Goal: Information Seeking & Learning: Learn about a topic

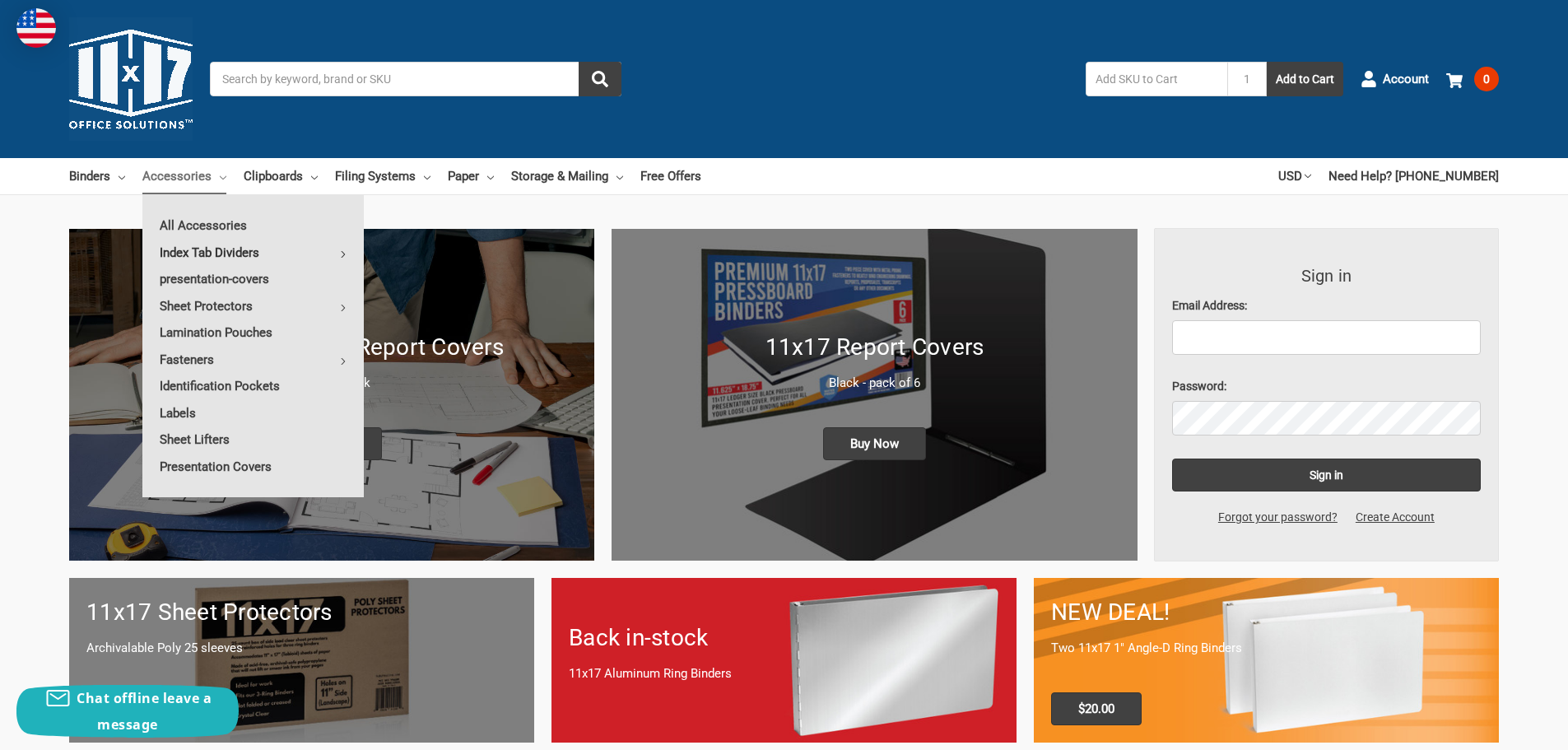
click at [201, 252] on link "Index Tab Dividers" at bounding box center [254, 253] width 222 height 27
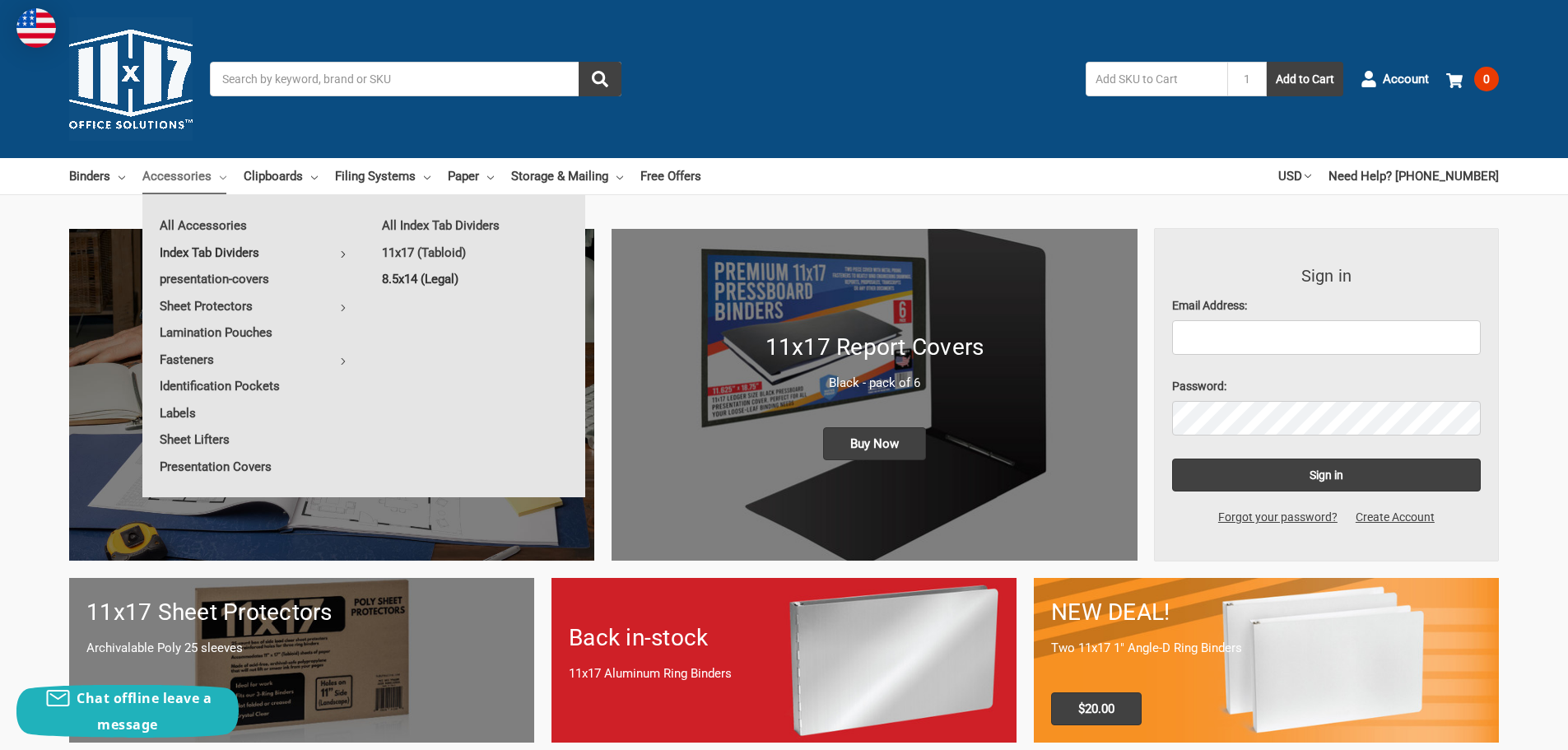
click at [408, 279] on link "8.5x14 (Legal)" at bounding box center [474, 279] width 221 height 27
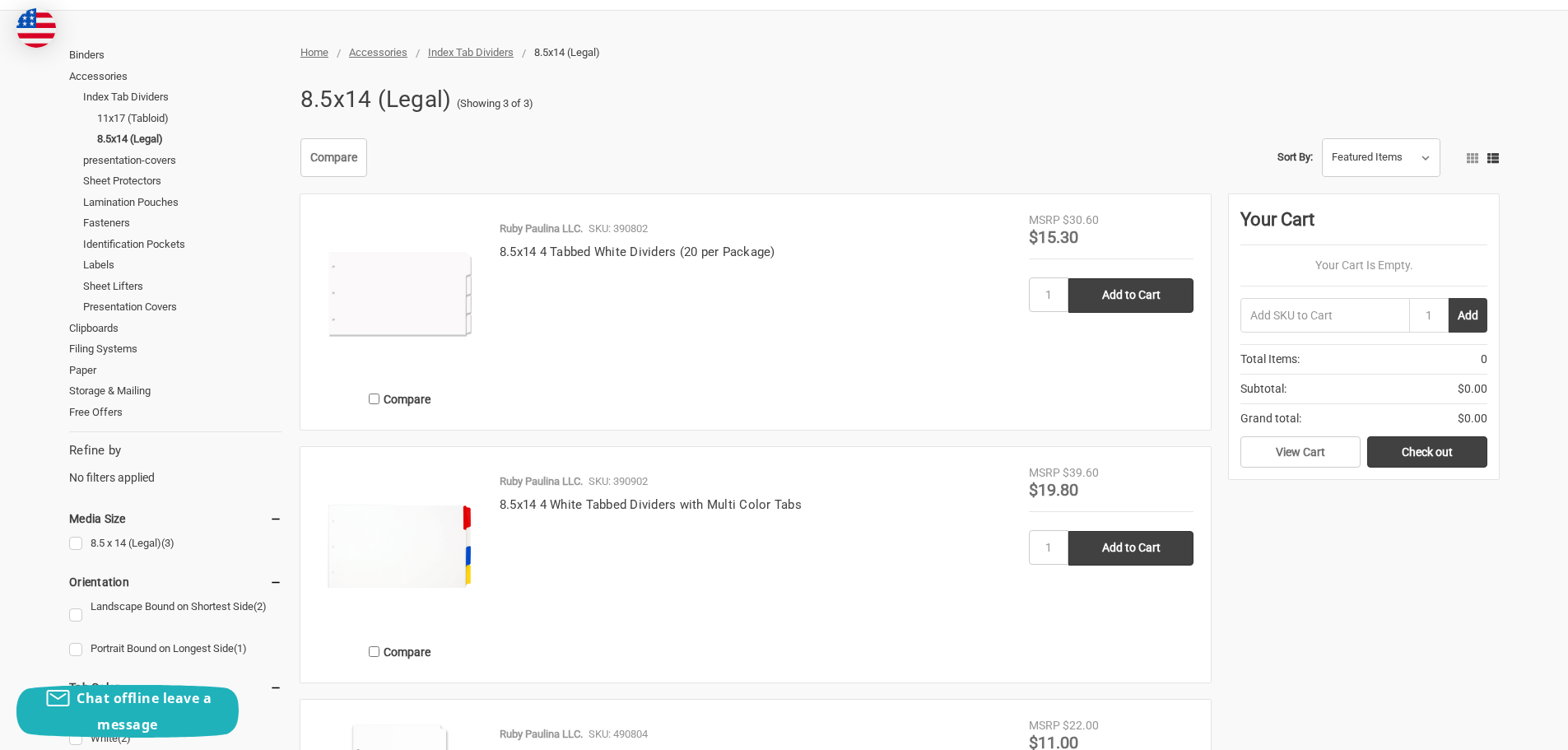
scroll to position [82, 0]
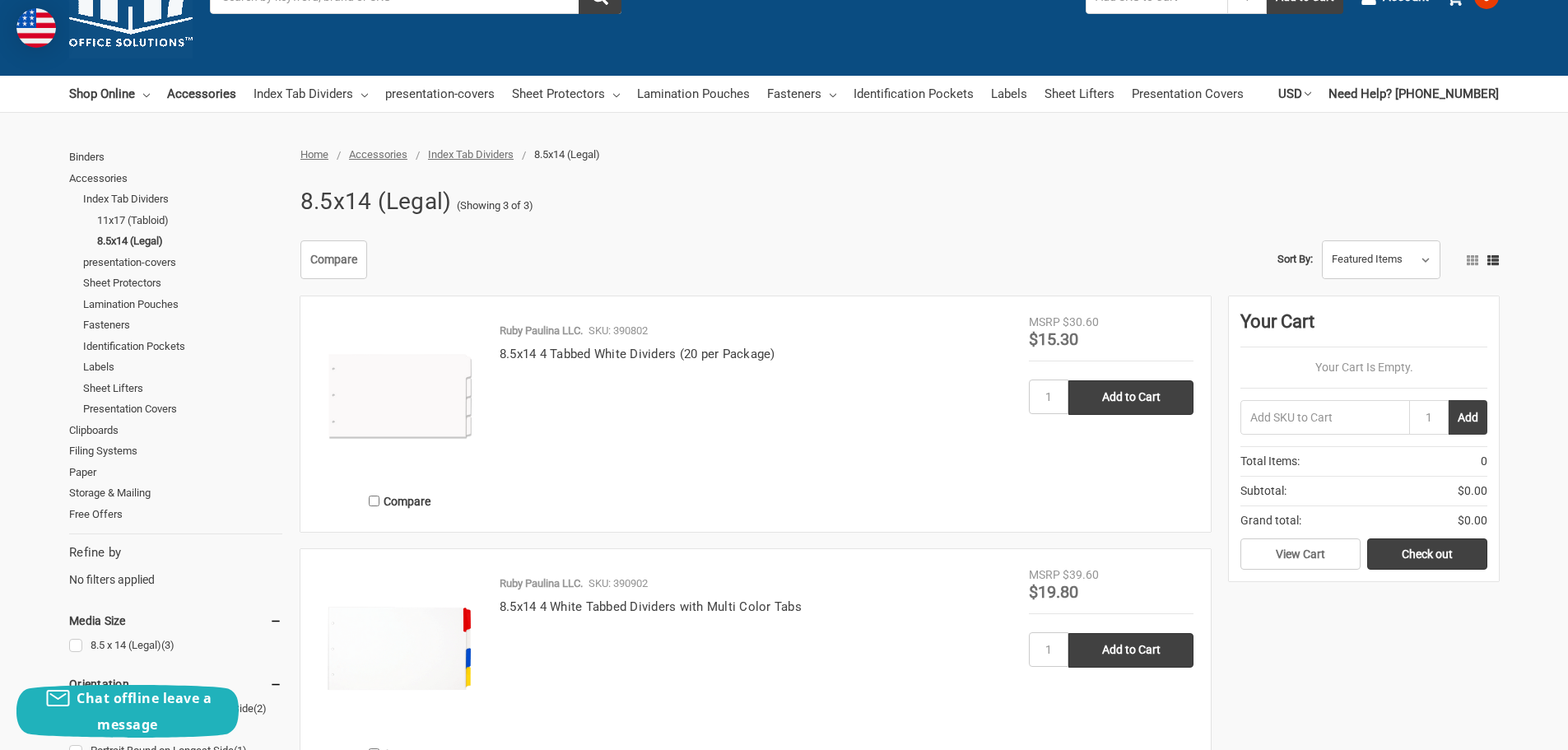
click at [431, 384] on img at bounding box center [400, 396] width 165 height 165
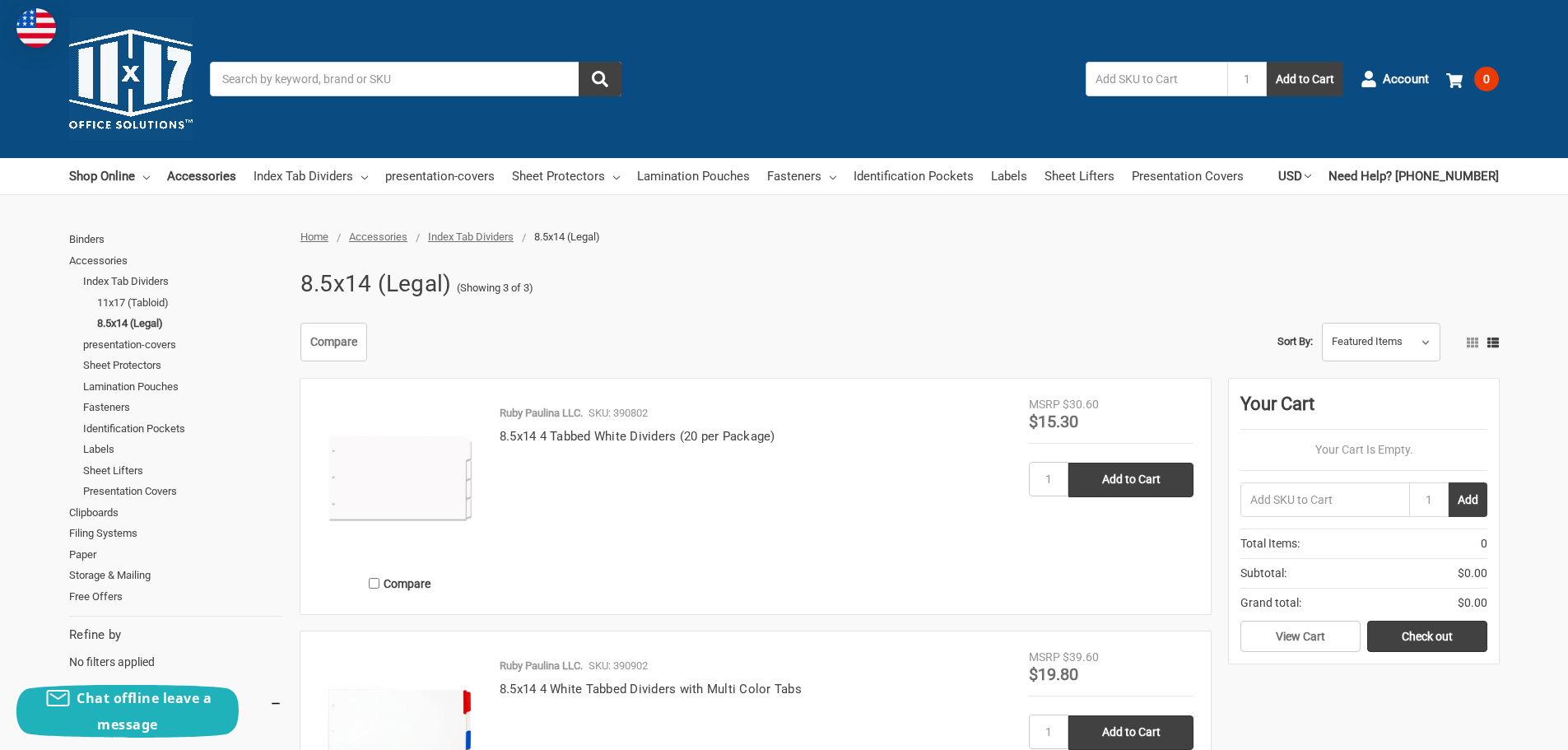
click at [507, 82] on input "Search" at bounding box center [416, 79] width 411 height 35
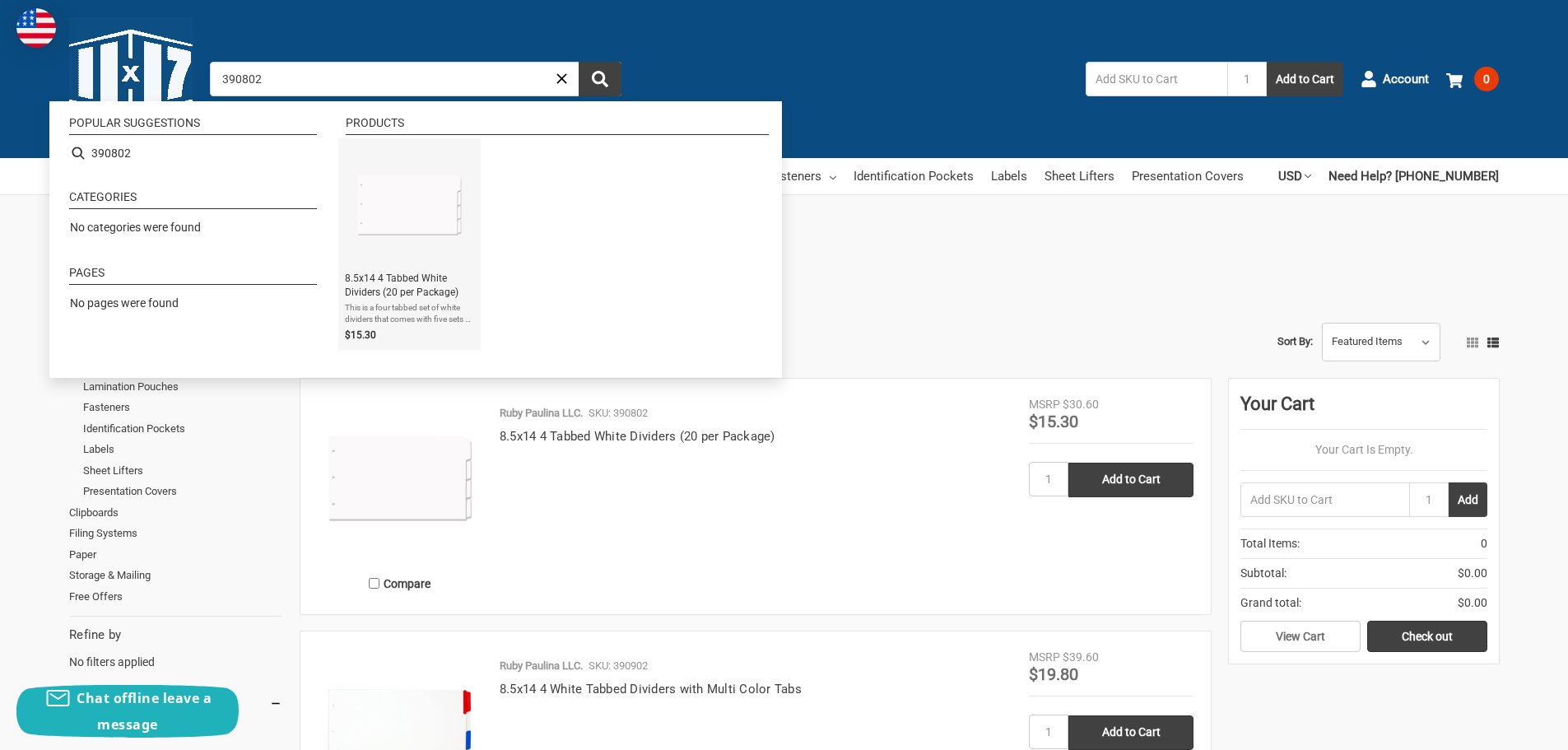
type input "390802"
click at [417, 217] on img "8.5x14 4 Tabbed White Dividers (20 per Package)" at bounding box center [410, 204] width 120 height 120
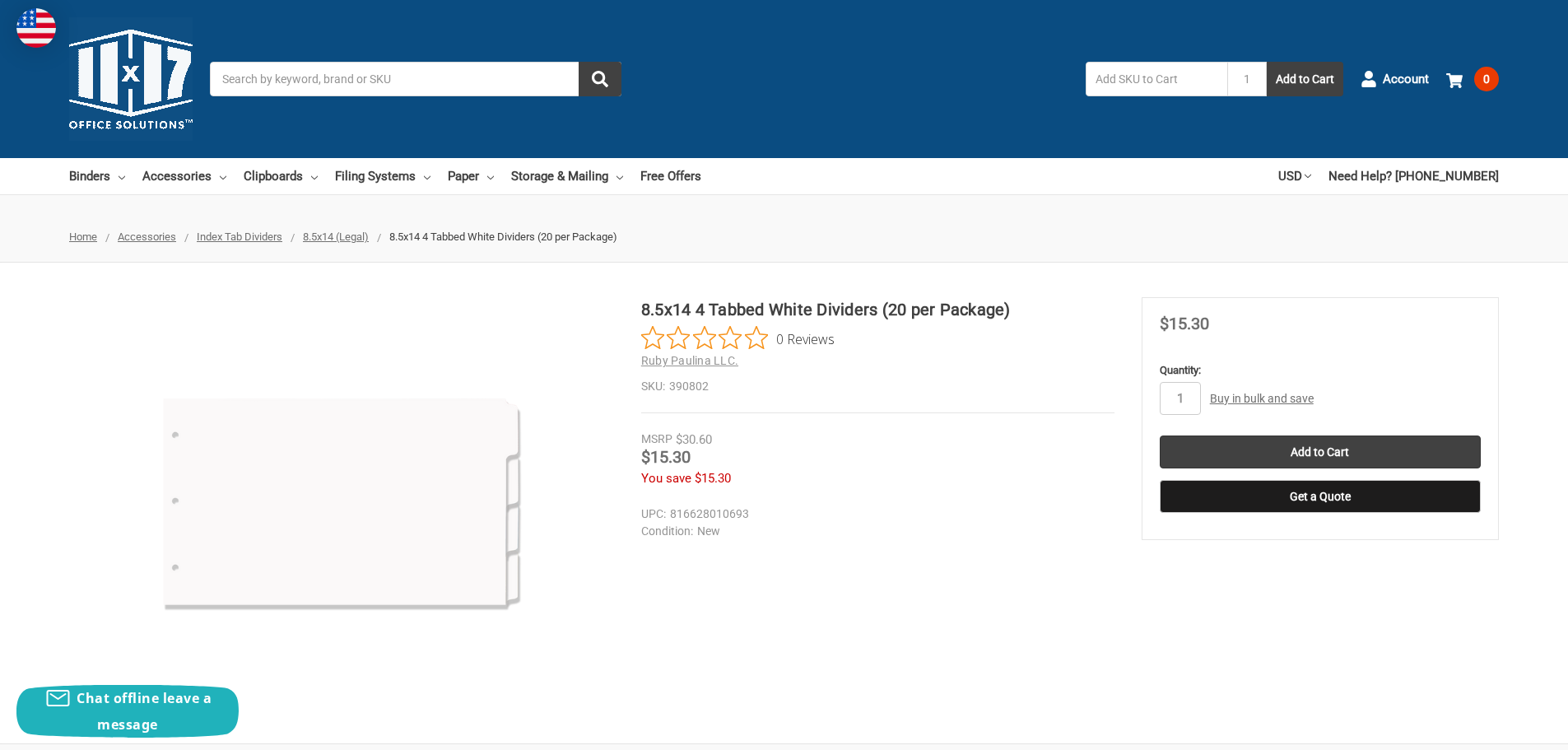
click at [246, 237] on span "Index Tab Dividers" at bounding box center [239, 237] width 86 height 12
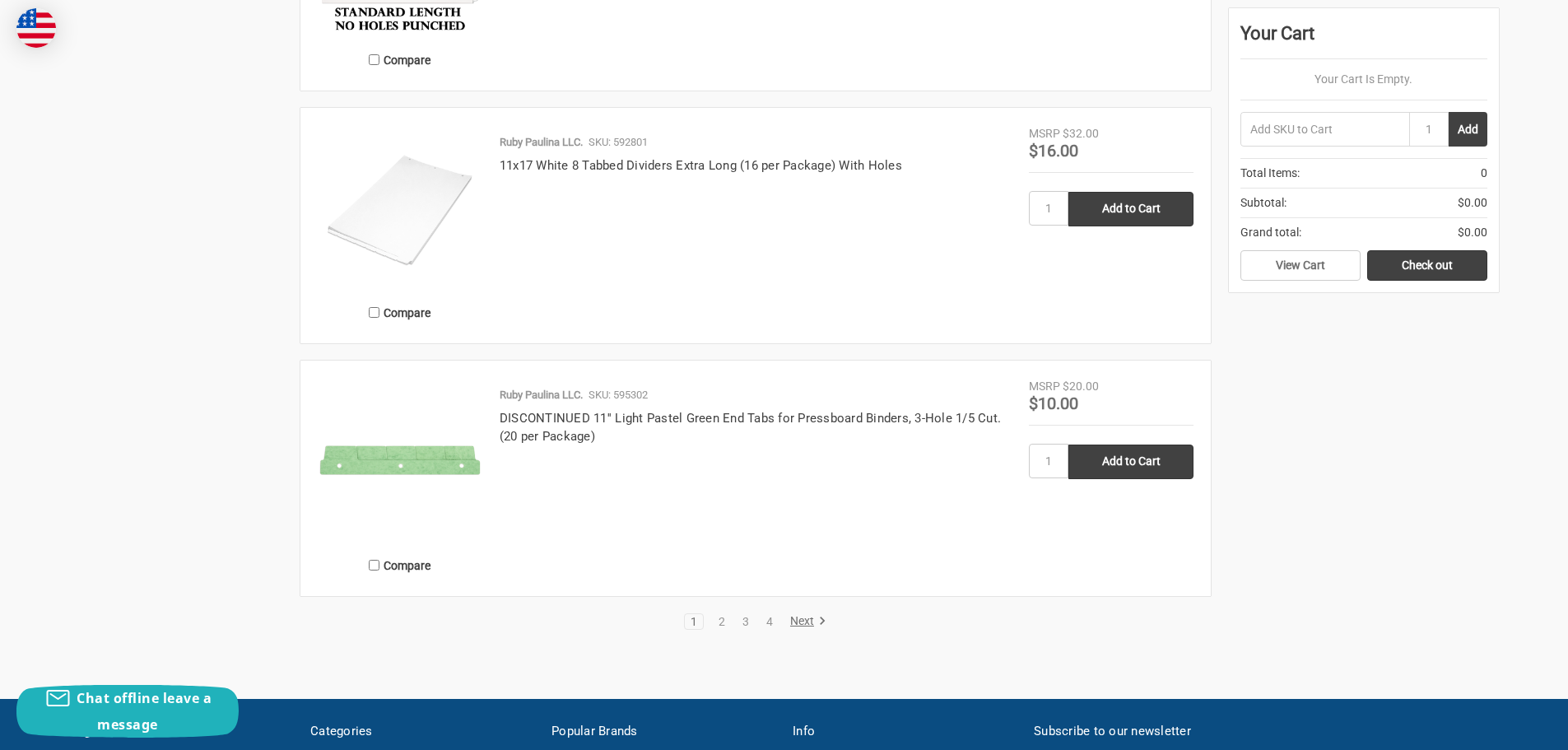
scroll to position [3046, 0]
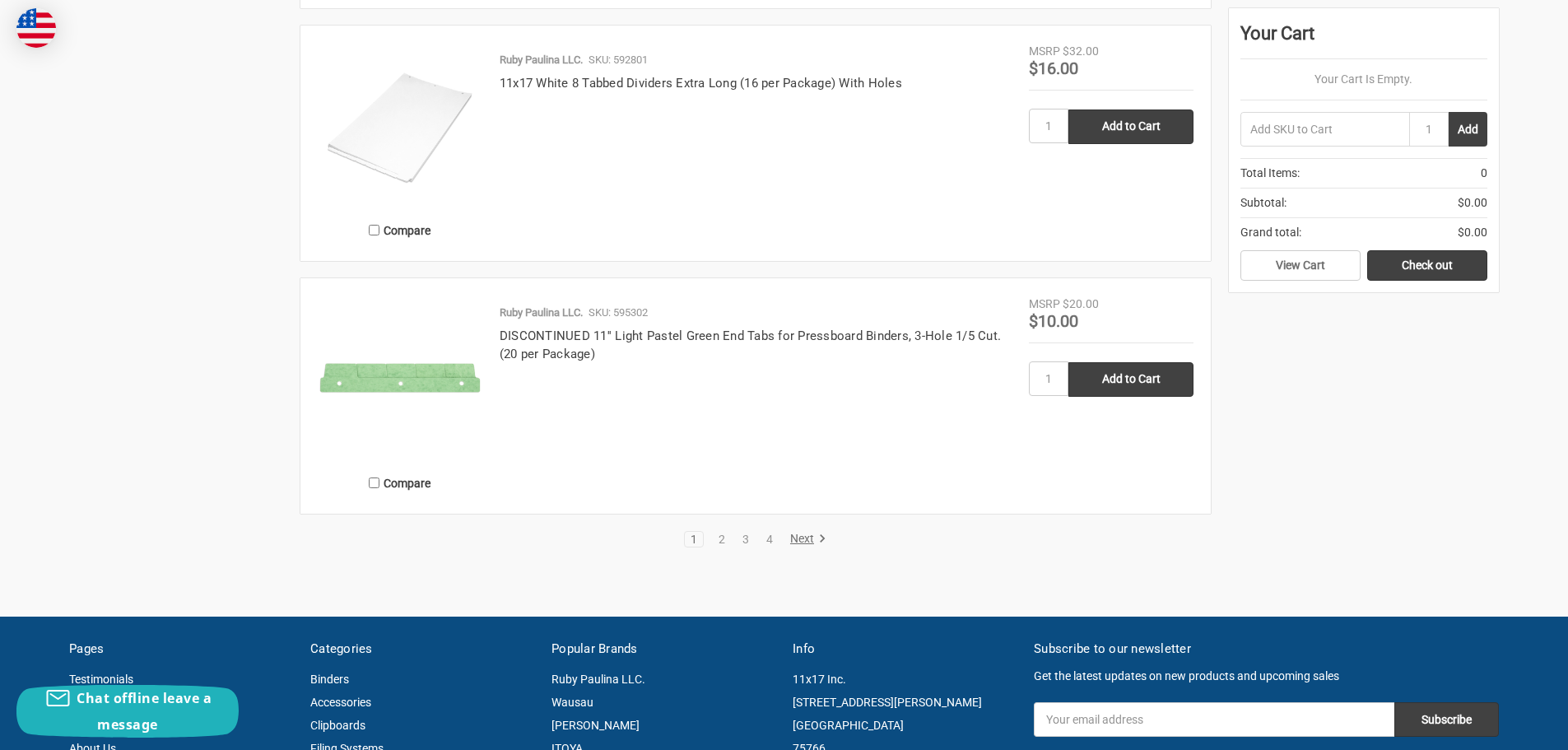
click at [799, 543] on link "Next" at bounding box center [805, 539] width 42 height 15
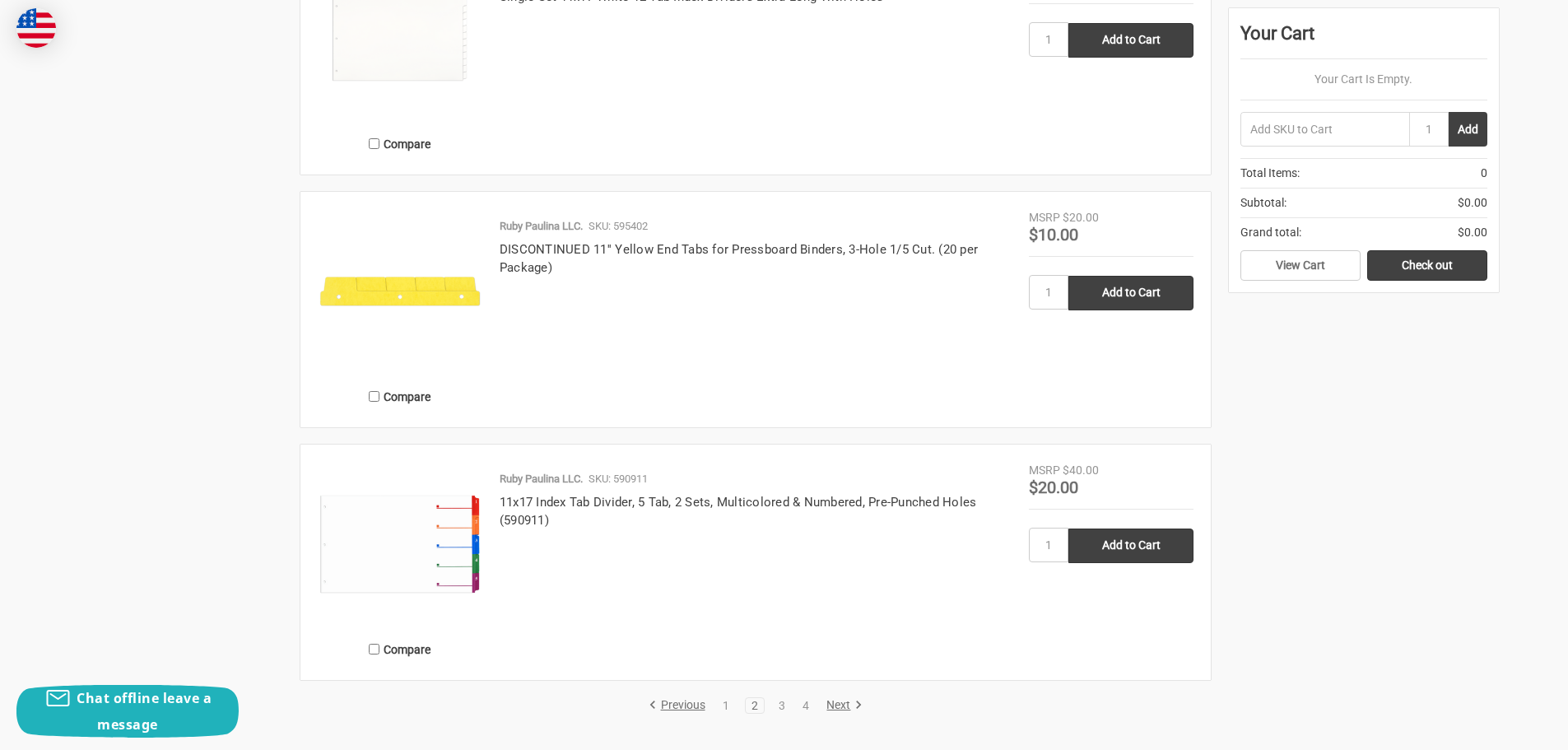
scroll to position [2881, 0]
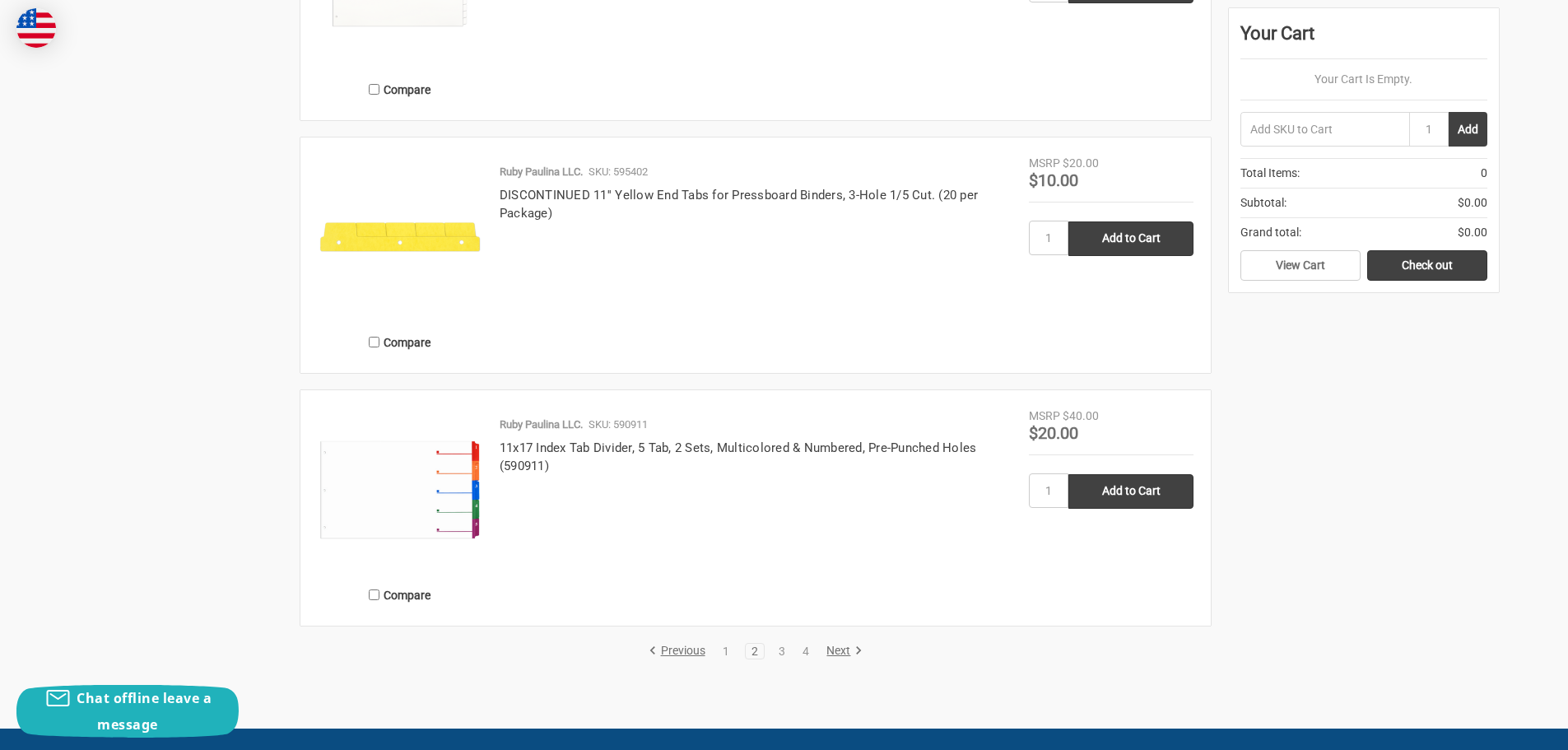
click at [851, 645] on link "Next" at bounding box center [841, 651] width 42 height 15
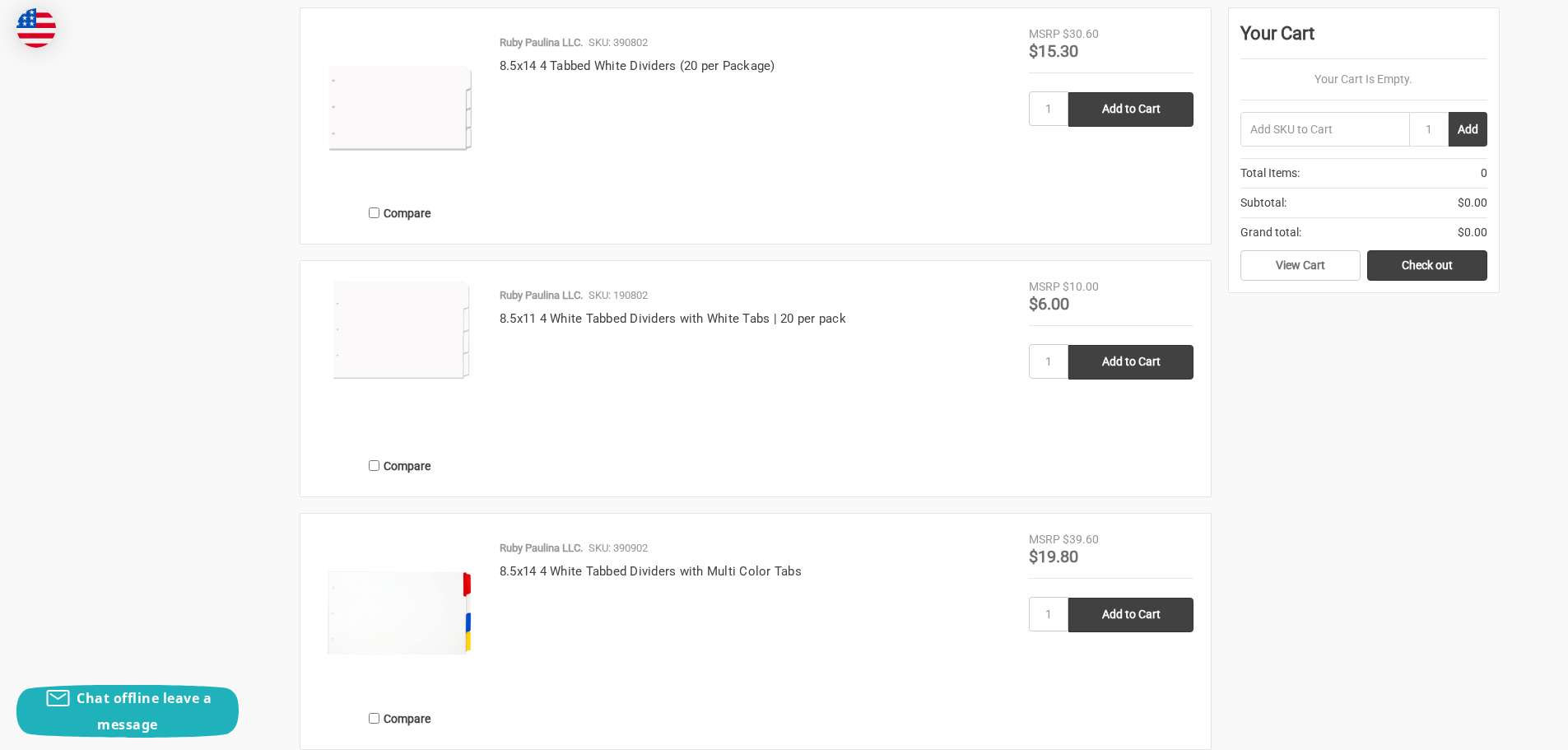
scroll to position [2964, 0]
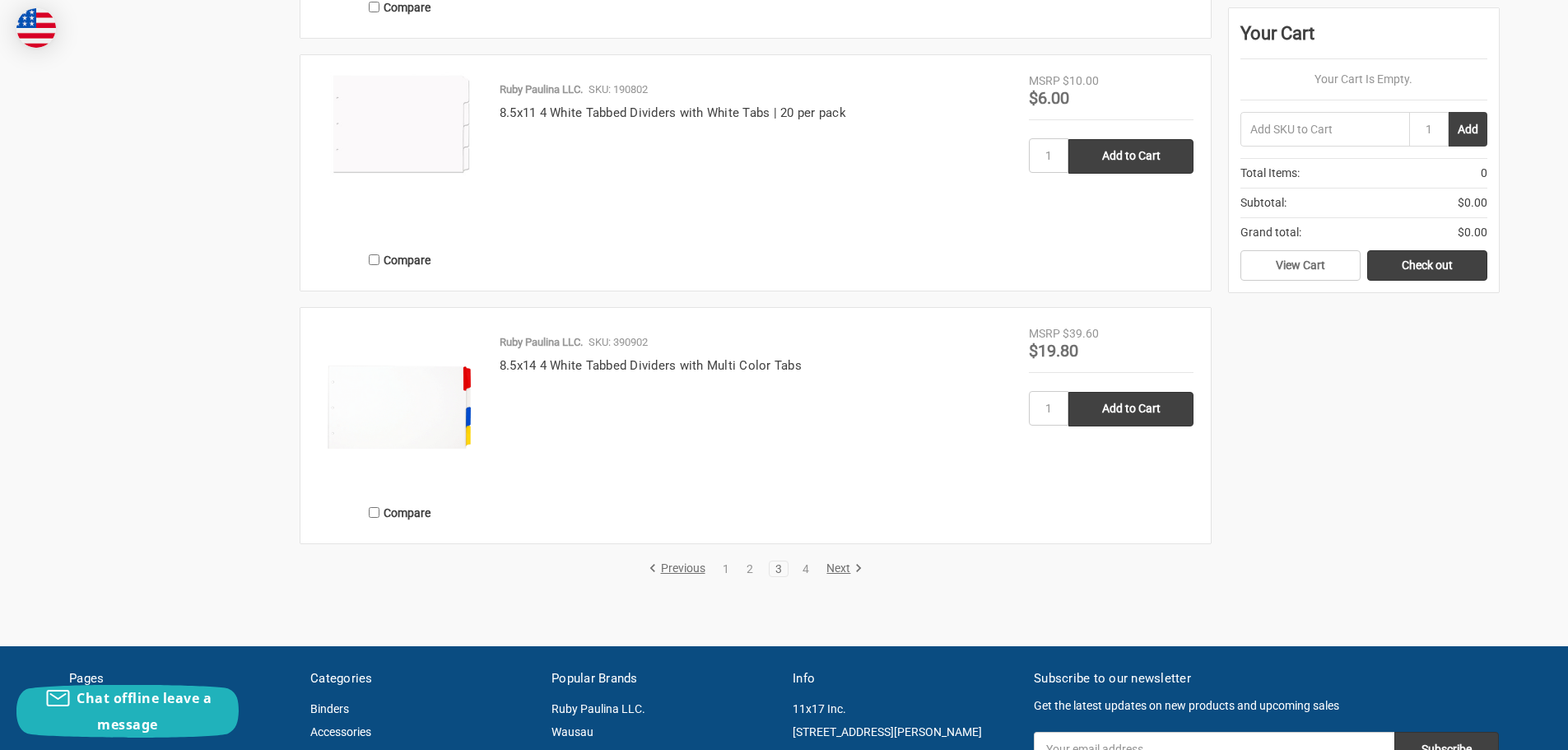
click at [845, 568] on link "Next" at bounding box center [841, 568] width 42 height 15
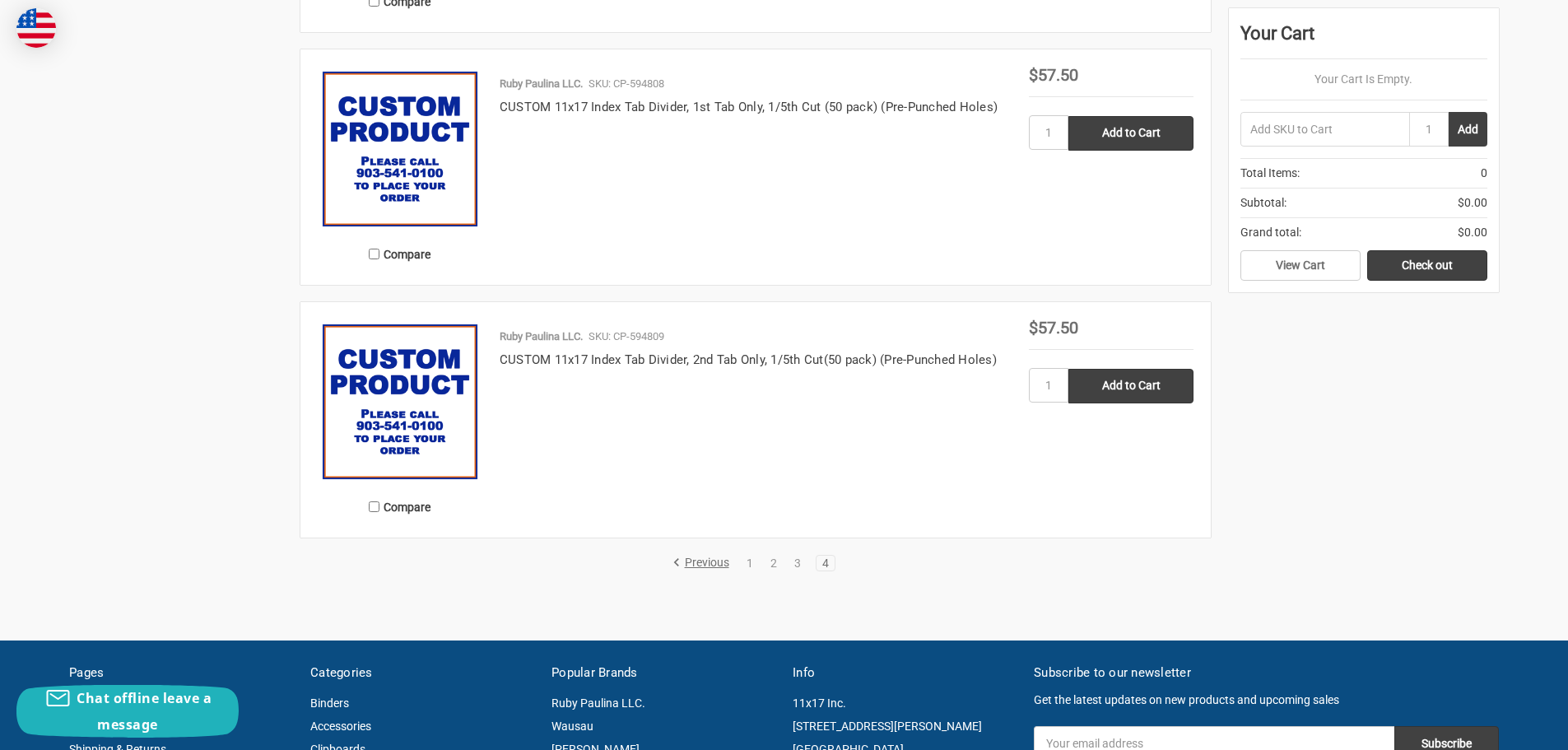
scroll to position [1976, 0]
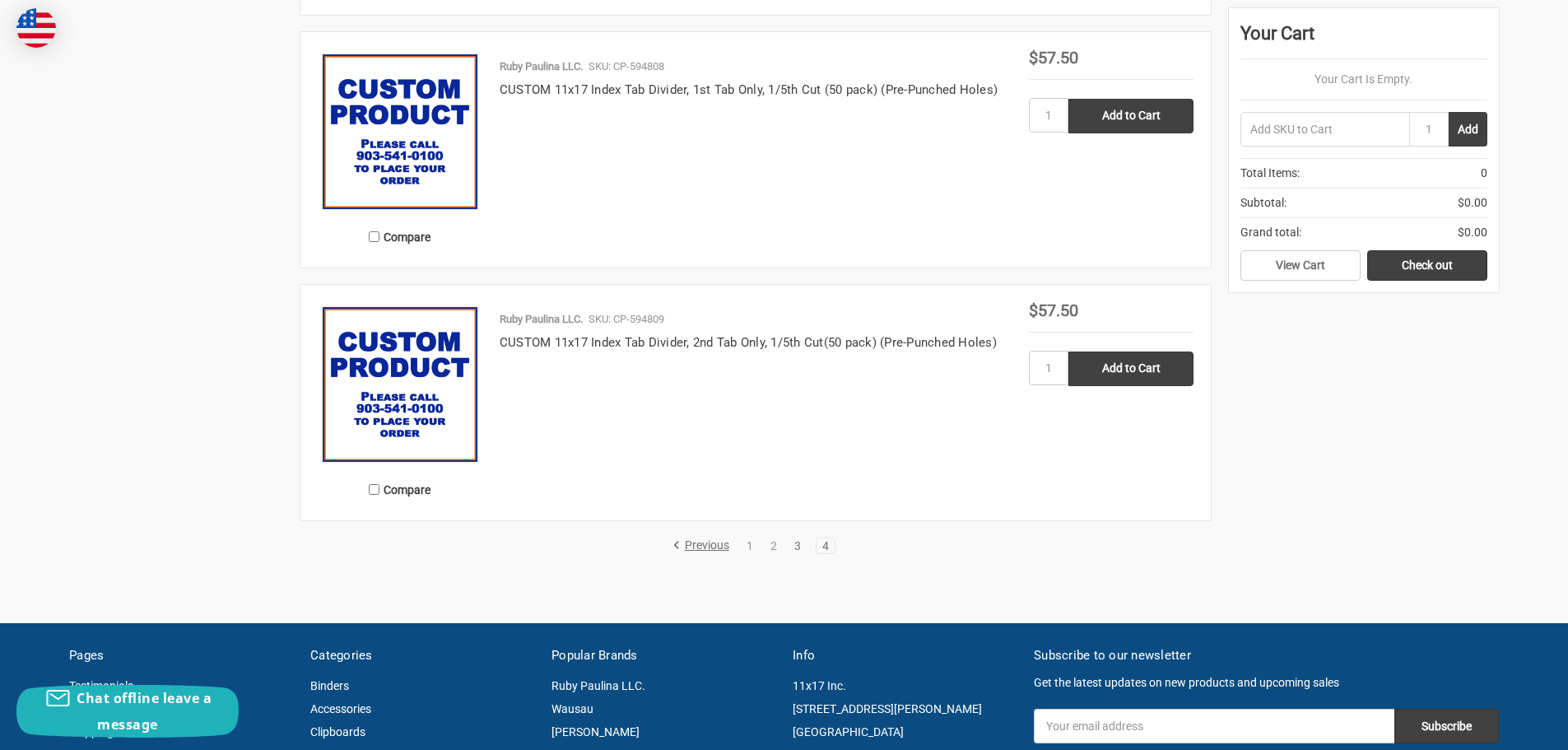
click at [802, 547] on link "3" at bounding box center [798, 545] width 18 height 12
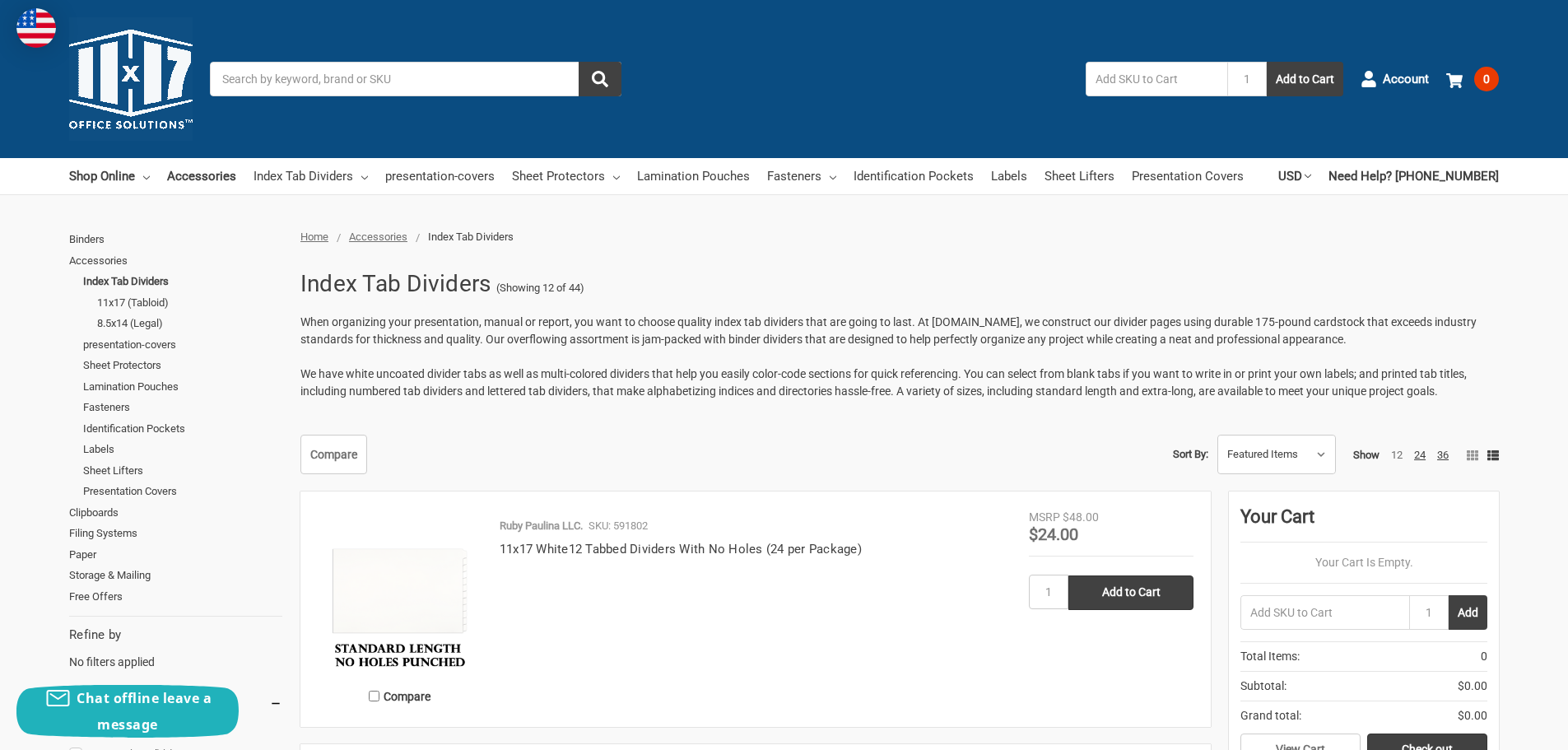
click at [761, 373] on span "We have white uncoated divider tabs as well as multi-colored dividers that help…" at bounding box center [884, 382] width 1166 height 30
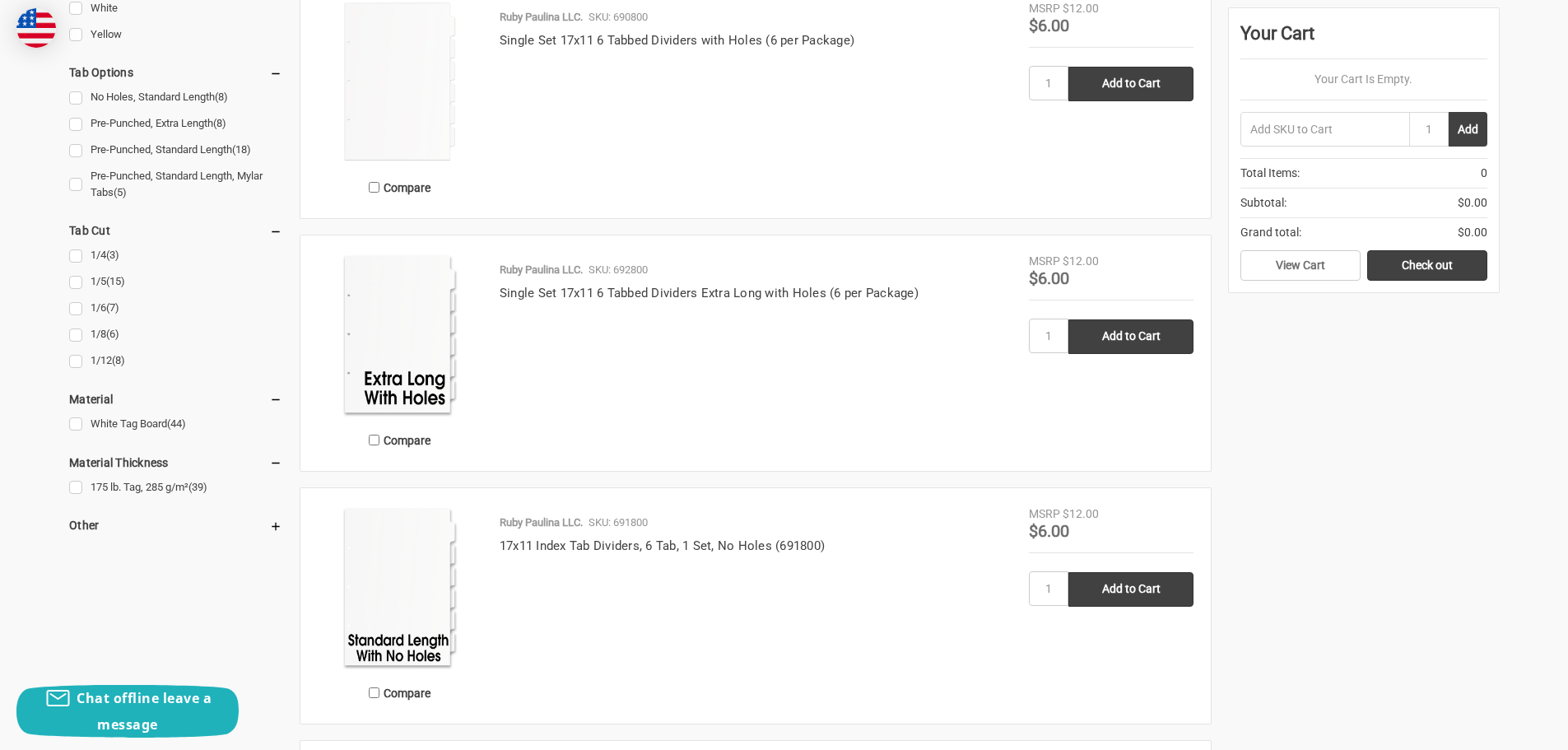
scroll to position [1317, 0]
